Goal: Navigation & Orientation: Find specific page/section

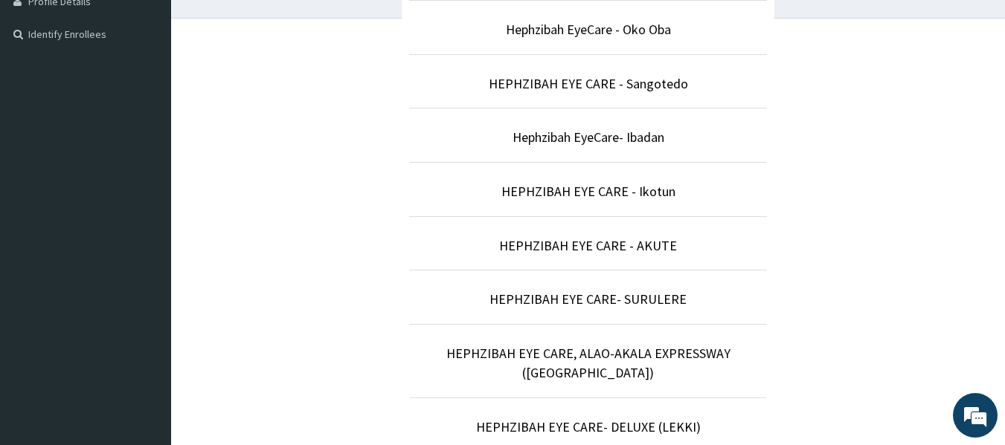
scroll to position [657, 0]
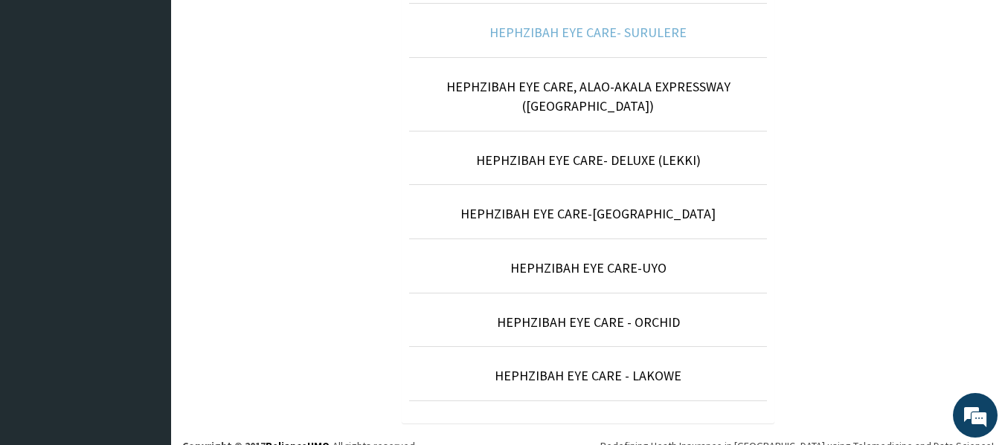
click at [611, 39] on link "HEPHZIBAH EYE CARE- SURULERE" at bounding box center [587, 32] width 197 height 17
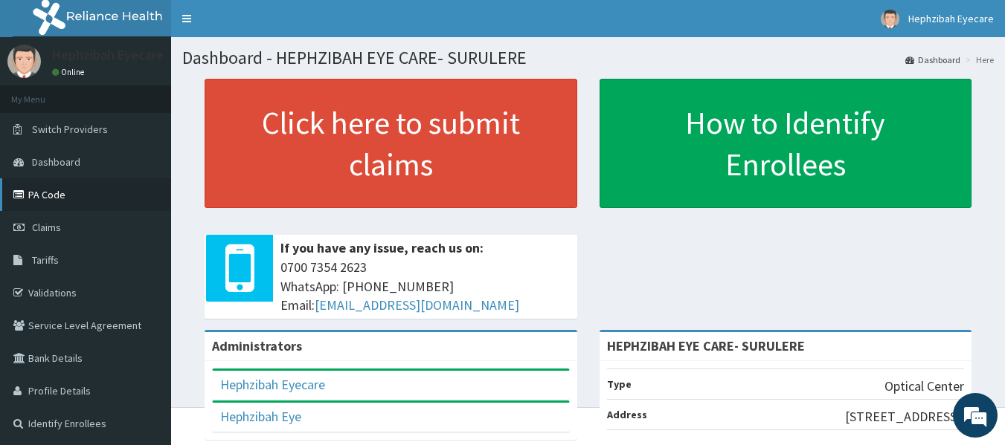
click at [50, 188] on link "PA Code" at bounding box center [85, 194] width 171 height 33
